Goal: Task Accomplishment & Management: Manage account settings

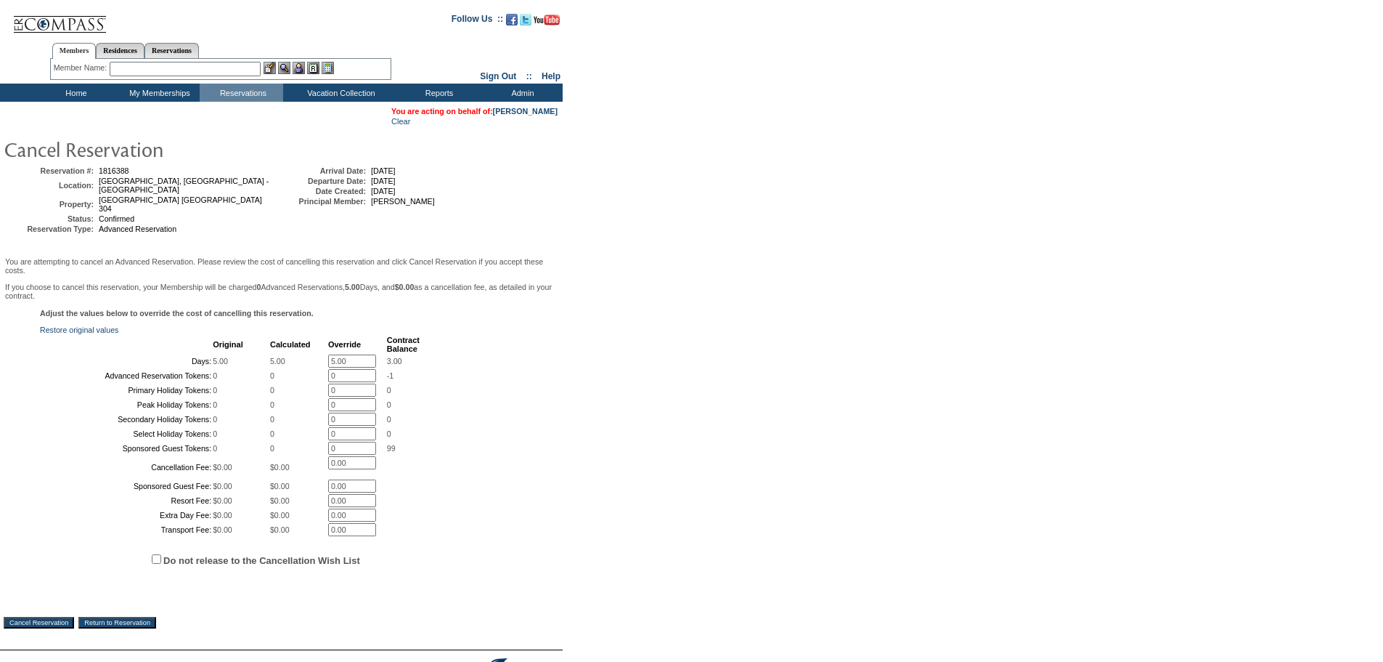
click at [363, 354] on input "5.00" at bounding box center [352, 360] width 48 height 13
type input "0.00"
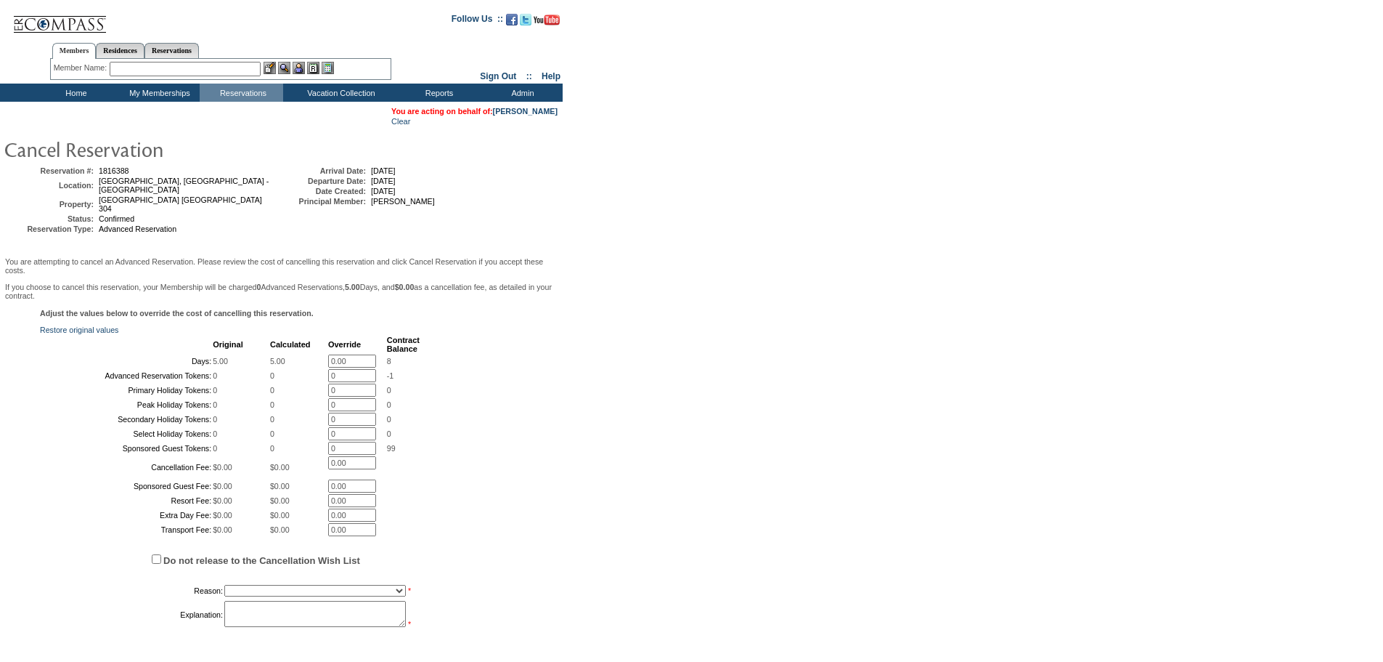
click at [518, 377] on div "Adjust the values below to override the cost of cancelling this reservation. Re…" at bounding box center [282, 476] width 556 height 335
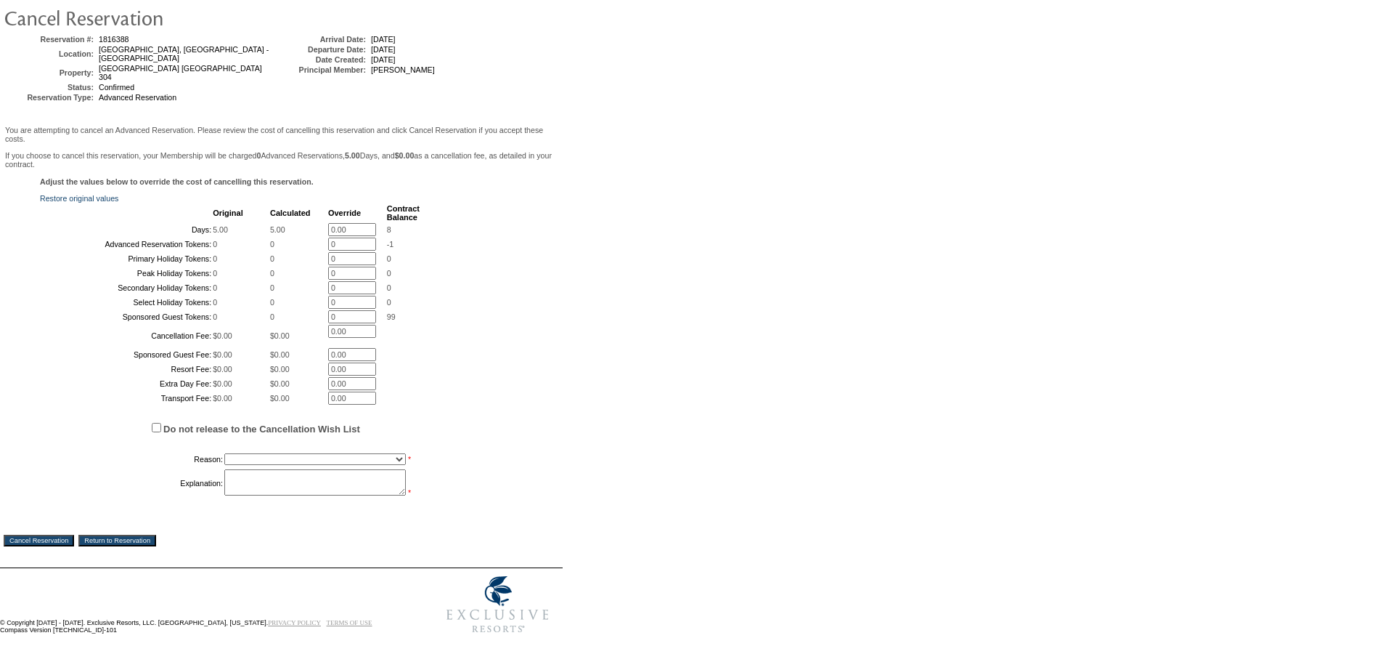
scroll to position [243, 0]
click at [295, 456] on select "Creating Continuous Stay Days Booked After Cancellation Experiential / Hotel / …" at bounding box center [315, 459] width 182 height 12
select select "1026"
click at [224, 453] on select "Creating Continuous Stay Days Booked After Cancellation Experiential / Hotel / …" at bounding box center [315, 459] width 182 height 12
click at [272, 485] on textarea at bounding box center [315, 482] width 182 height 26
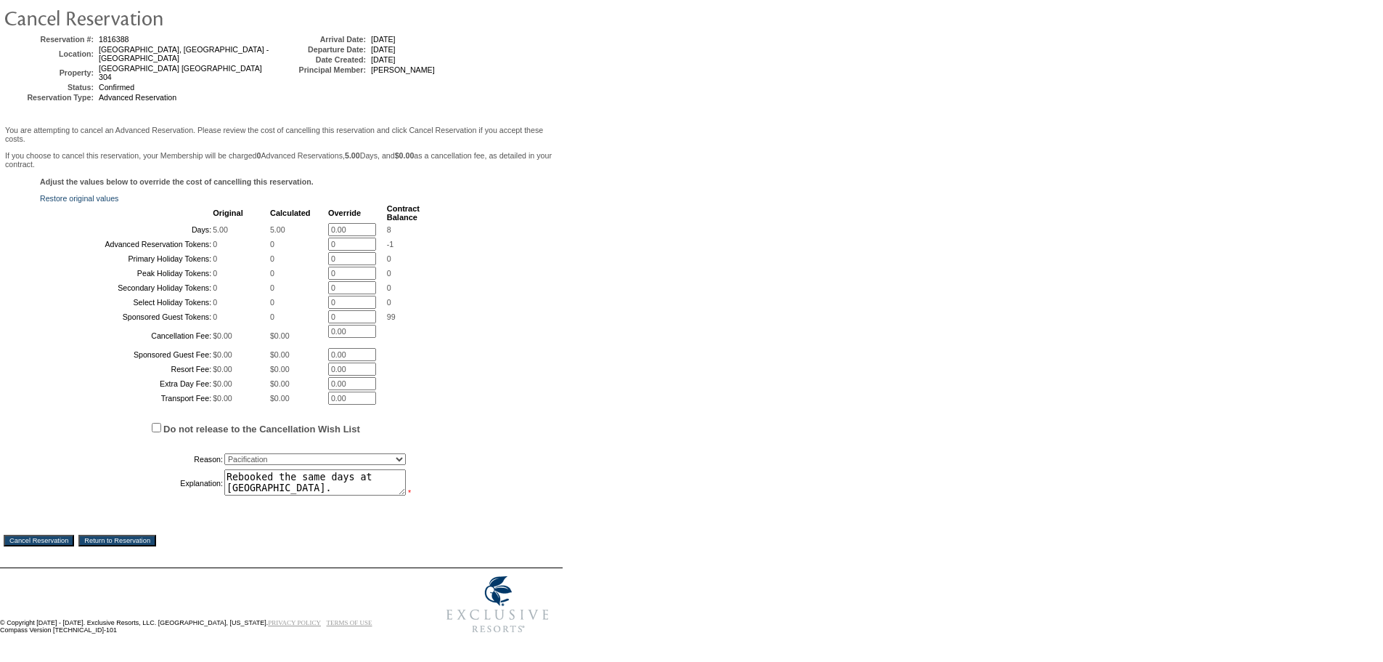
type textarea "Rebooked the same days at [GEOGRAPHIC_DATA]."
click at [52, 545] on td "You are attempting to cancel an Advanced Reservation. Please review the cost of…" at bounding box center [282, 343] width 556 height 439
drag, startPoint x: 57, startPoint y: 533, endPoint x: 755, endPoint y: 88, distance: 827.1
click at [58, 534] on input "Cancel Reservation" at bounding box center [39, 540] width 70 height 12
